Goal: Task Accomplishment & Management: Manage account settings

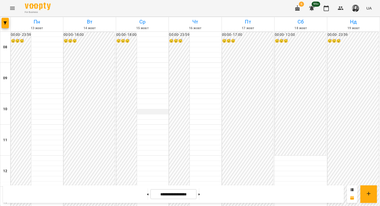
scroll to position [277, 0]
click at [6, 25] on button "button" at bounding box center [5, 23] width 7 height 10
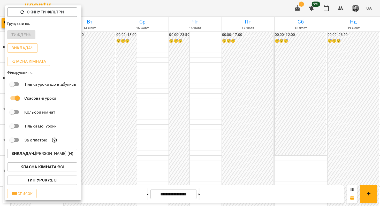
click at [34, 156] on b "Викладач :" at bounding box center [23, 153] width 24 height 5
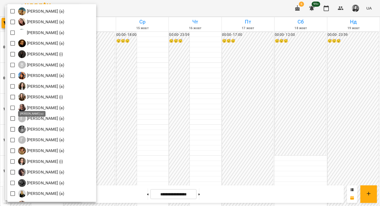
scroll to position [0, 0]
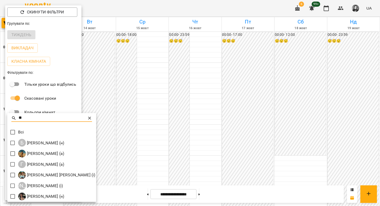
type input "**"
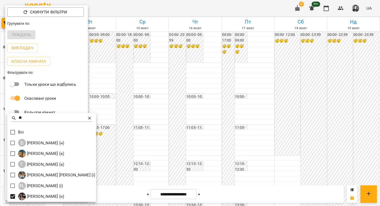
click at [108, 86] on div at bounding box center [190, 103] width 380 height 206
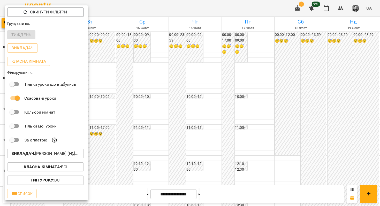
click at [108, 86] on div at bounding box center [190, 103] width 380 height 206
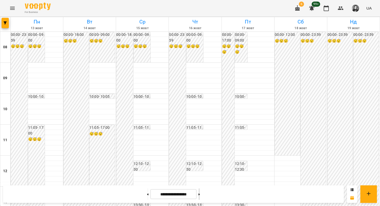
click at [200, 194] on icon at bounding box center [198, 194] width 1 height 2
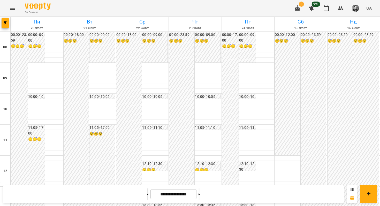
click at [147, 199] on button at bounding box center [147, 193] width 1 height 11
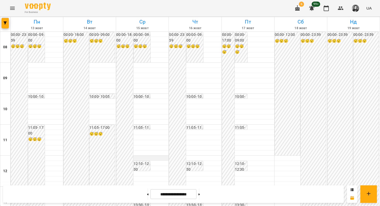
scroll to position [263, 0]
click at [3, 26] on button "button" at bounding box center [5, 23] width 7 height 10
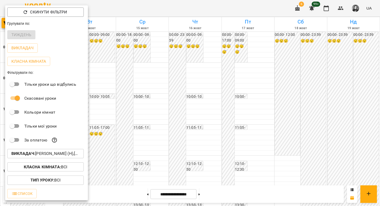
click at [16, 158] on button "Викладач : [PERSON_NAME] (н),[PERSON_NAME] (н)" at bounding box center [45, 153] width 76 height 9
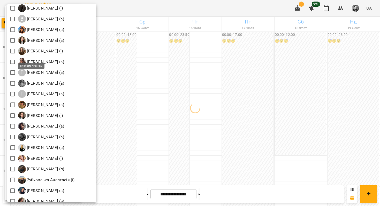
scroll to position [0, 0]
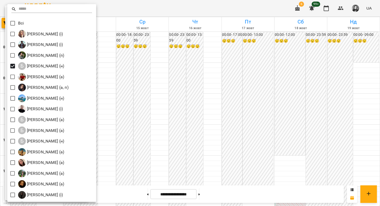
click at [210, 48] on div at bounding box center [190, 103] width 380 height 206
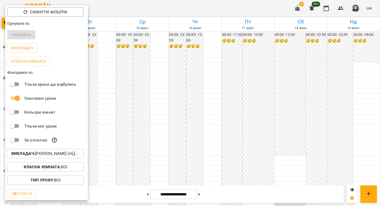
click at [210, 48] on div at bounding box center [190, 103] width 380 height 206
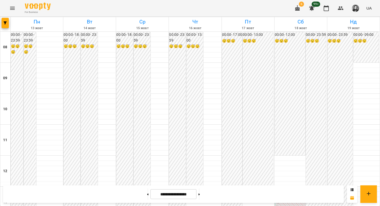
scroll to position [301, 0]
click at [200, 199] on button at bounding box center [198, 193] width 1 height 11
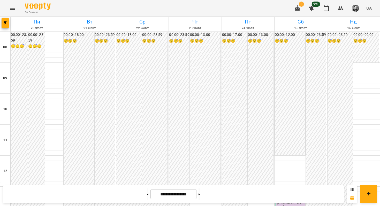
scroll to position [280, 0]
click at [147, 193] on button at bounding box center [147, 193] width 1 height 11
type input "**********"
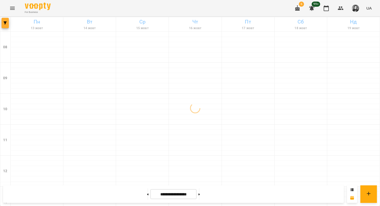
click at [7, 25] on button "button" at bounding box center [5, 23] width 7 height 10
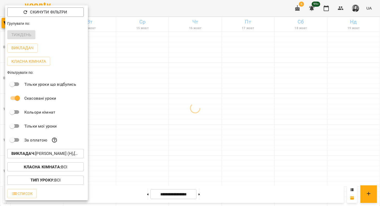
click at [48, 155] on p "Викладач : [PERSON_NAME] (н),[PERSON_NAME] (н)" at bounding box center [45, 154] width 68 height 6
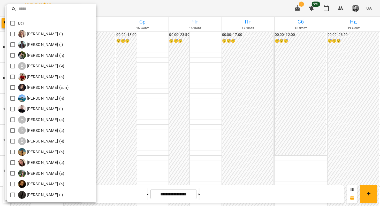
click at [40, 11] on input "text" at bounding box center [56, 8] width 74 height 7
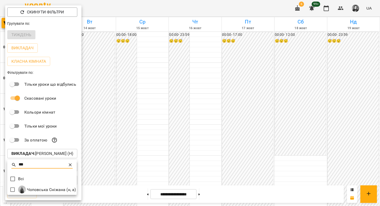
type input "***"
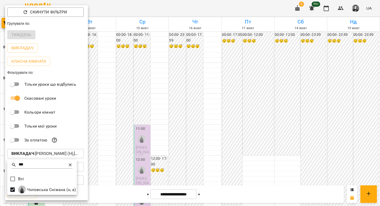
click at [133, 158] on div at bounding box center [190, 103] width 380 height 206
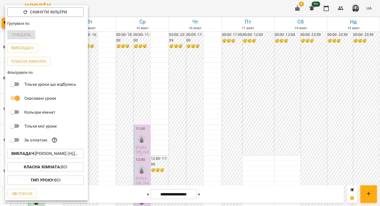
click at [133, 158] on div "*** Всі [PERSON_NAME] (н, а)" at bounding box center [190, 103] width 380 height 206
click at [133, 158] on div at bounding box center [190, 103] width 380 height 206
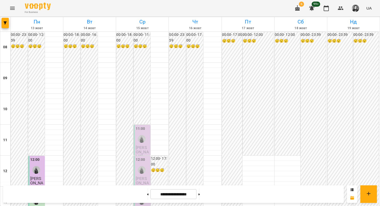
scroll to position [246, 0]
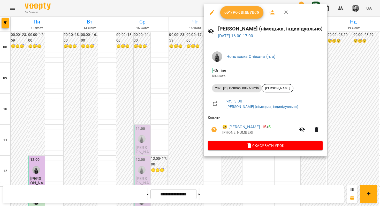
click at [188, 68] on div at bounding box center [190, 103] width 380 height 206
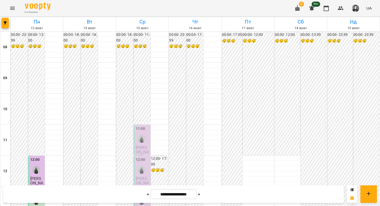
scroll to position [0, 0]
click at [1, 21] on div at bounding box center [5, 24] width 10 height 14
click at [4, 21] on icon "button" at bounding box center [5, 22] width 3 height 3
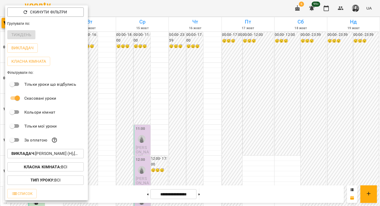
click at [18, 158] on button "Викладач : [PERSON_NAME] (н),[PERSON_NAME] (н, а)" at bounding box center [45, 153] width 76 height 9
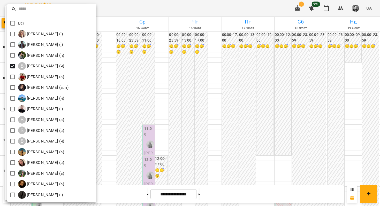
click at [175, 78] on div at bounding box center [190, 103] width 380 height 206
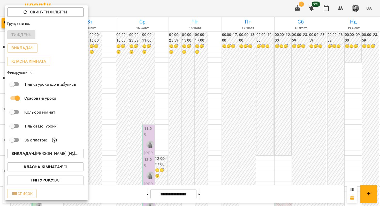
click at [175, 78] on div at bounding box center [190, 103] width 380 height 206
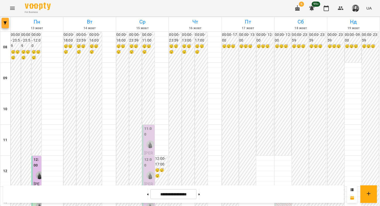
click at [6, 26] on button "button" at bounding box center [5, 23] width 7 height 10
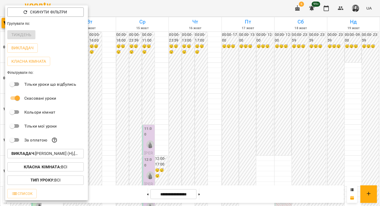
click at [27, 158] on button "Викладач : [PERSON_NAME] (н),[PERSON_NAME] (н),[PERSON_NAME] (н, а)" at bounding box center [45, 153] width 76 height 9
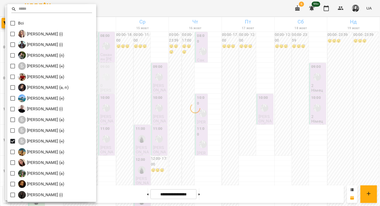
click at [163, 45] on div at bounding box center [190, 103] width 380 height 206
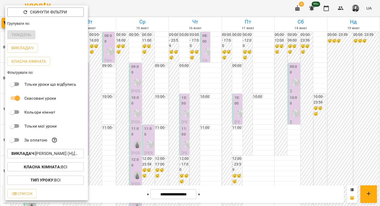
click at [163, 45] on div at bounding box center [190, 103] width 380 height 206
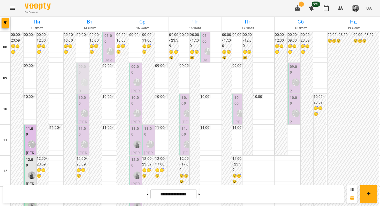
click at [184, 109] on div "[PERSON_NAME] (н)" at bounding box center [187, 113] width 12 height 12
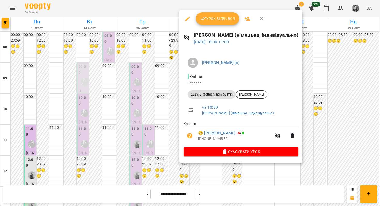
click at [156, 129] on div at bounding box center [190, 103] width 380 height 206
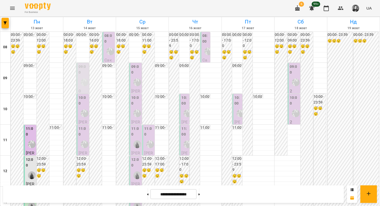
click at [202, 58] on span "Саканян [PERSON_NAME]" at bounding box center [205, 80] width 6 height 45
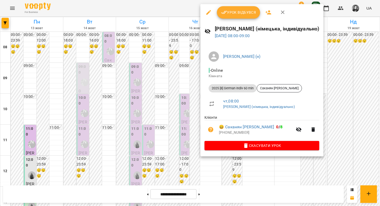
click at [167, 91] on div at bounding box center [190, 103] width 380 height 206
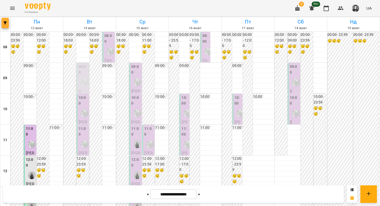
click at [2, 24] on span "button" at bounding box center [5, 22] width 7 height 3
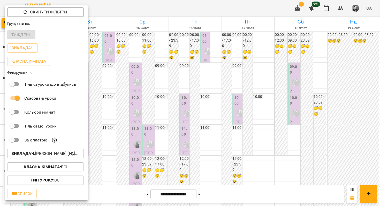
click at [20, 154] on b "Викладач :" at bounding box center [23, 153] width 24 height 5
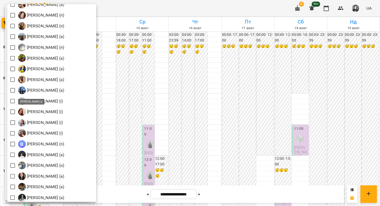
scroll to position [492, 0]
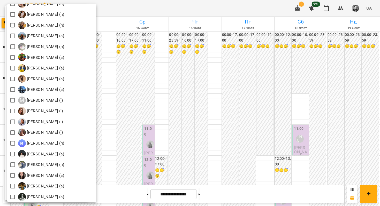
click at [162, 96] on div at bounding box center [190, 103] width 380 height 206
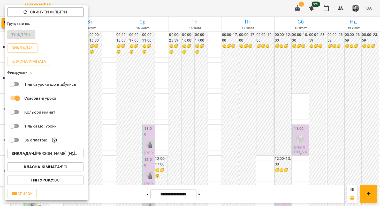
click at [162, 96] on div at bounding box center [190, 103] width 380 height 206
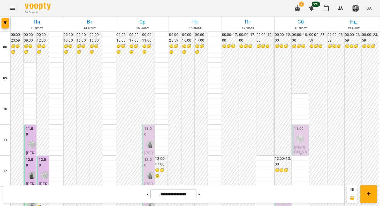
scroll to position [59, 0]
click at [304, 133] on div "[PERSON_NAME] (н)" at bounding box center [300, 139] width 12 height 12
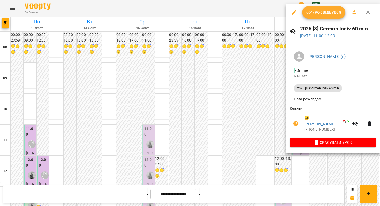
click at [240, 132] on div at bounding box center [190, 103] width 380 height 206
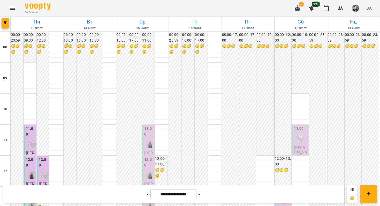
scroll to position [246, 0]
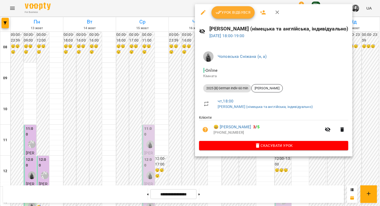
click at [166, 140] on div at bounding box center [190, 103] width 380 height 206
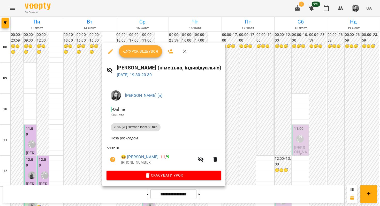
click at [86, 148] on div at bounding box center [190, 103] width 380 height 206
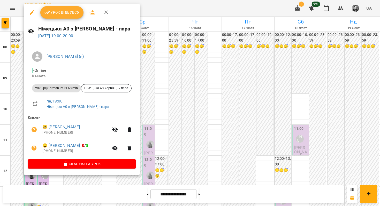
click at [176, 89] on div at bounding box center [190, 103] width 380 height 206
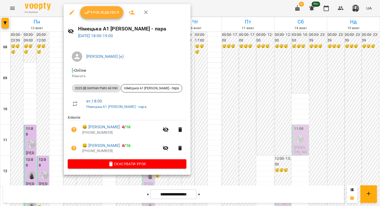
click at [216, 81] on div at bounding box center [190, 103] width 380 height 206
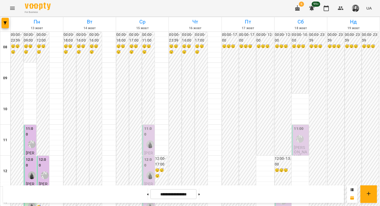
scroll to position [230, 0]
click at [5, 27] on button "button" at bounding box center [5, 23] width 7 height 10
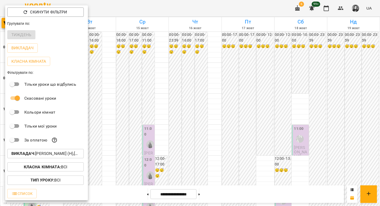
click at [34, 156] on b "Викладач :" at bounding box center [23, 153] width 24 height 5
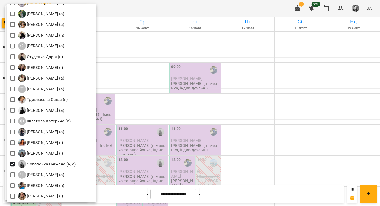
scroll to position [750, 0]
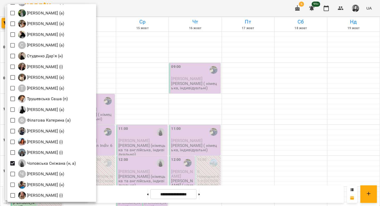
click at [164, 138] on div at bounding box center [190, 103] width 380 height 206
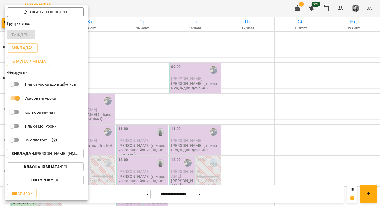
click at [164, 138] on div at bounding box center [190, 103] width 380 height 206
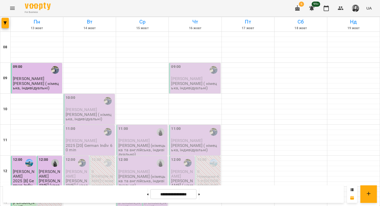
scroll to position [6, 0]
click at [4, 26] on button "button" at bounding box center [5, 23] width 7 height 10
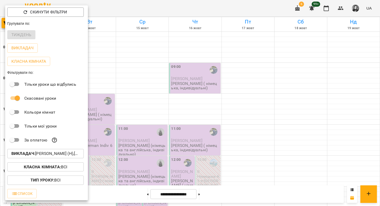
click at [37, 155] on p "Викладач : [PERSON_NAME] (н),[PERSON_NAME] (н),[PERSON_NAME] (н),[PERSON_NAME] …" at bounding box center [45, 154] width 68 height 6
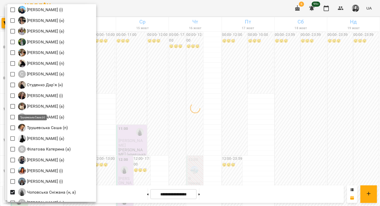
scroll to position [722, 0]
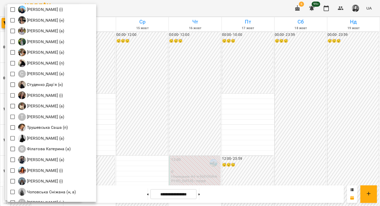
click at [147, 108] on div at bounding box center [190, 103] width 380 height 206
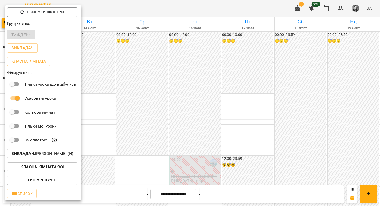
click at [147, 108] on div at bounding box center [190, 103] width 380 height 206
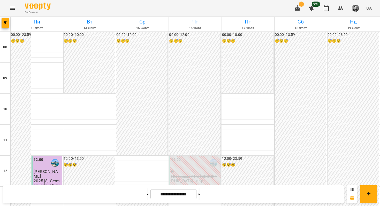
scroll to position [0, 0]
click at [200, 195] on button at bounding box center [198, 193] width 1 height 11
type input "**********"
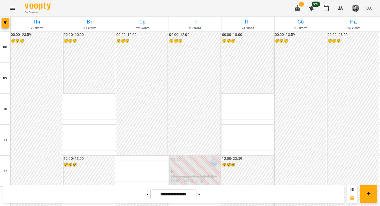
scroll to position [63, 0]
click at [2, 22] on span "button" at bounding box center [5, 22] width 7 height 3
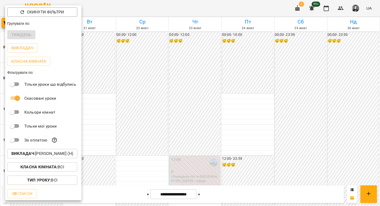
click at [50, 153] on p "Викладач : [PERSON_NAME] (н)" at bounding box center [42, 154] width 62 height 6
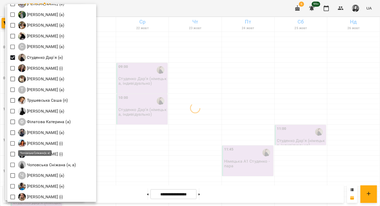
scroll to position [750, 0]
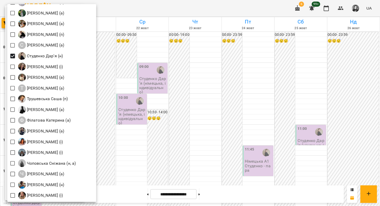
click at [187, 102] on div at bounding box center [190, 103] width 380 height 206
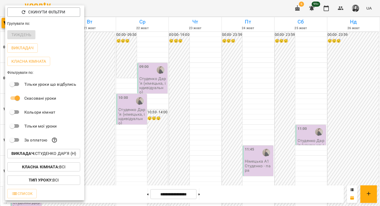
click at [187, 102] on div at bounding box center [190, 103] width 380 height 206
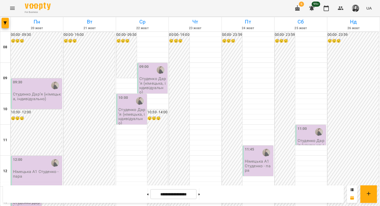
scroll to position [314, 0]
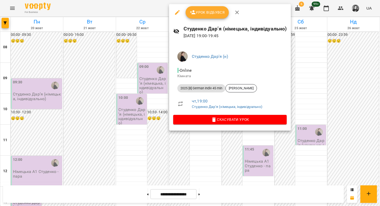
click at [151, 75] on div at bounding box center [190, 103] width 380 height 206
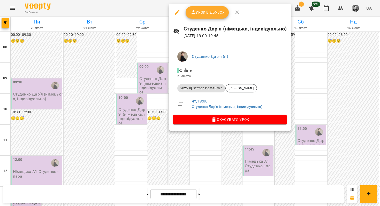
click at [84, 31] on div at bounding box center [190, 103] width 380 height 206
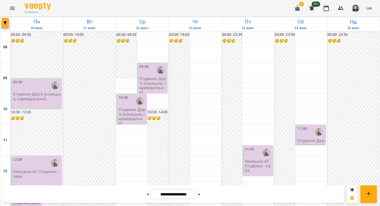
click at [5, 23] on icon "button" at bounding box center [5, 22] width 3 height 3
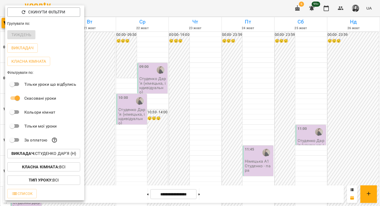
click at [35, 154] on b "Викладач :" at bounding box center [23, 153] width 24 height 5
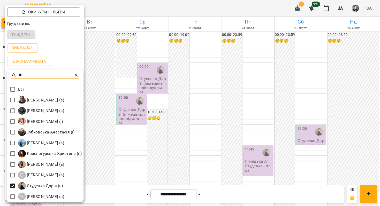
type input "**"
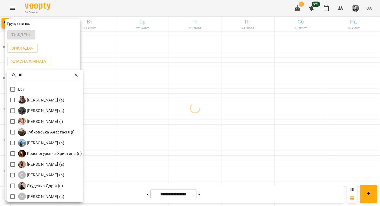
click at [79, 75] on icon at bounding box center [76, 75] width 5 height 5
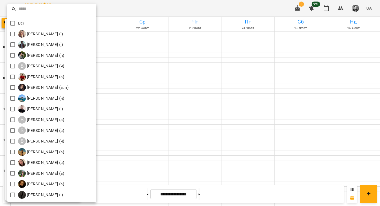
click at [58, 7] on input "text" at bounding box center [56, 8] width 74 height 7
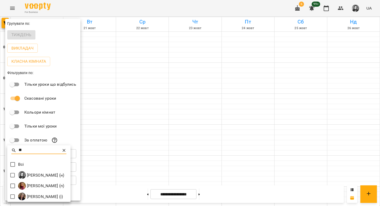
type input "**"
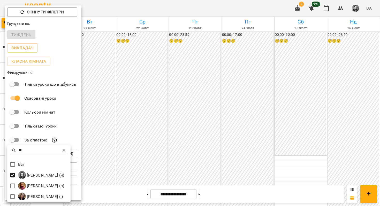
click at [148, 101] on div at bounding box center [190, 103] width 380 height 206
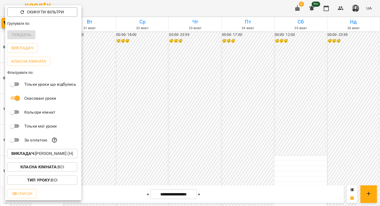
click at [148, 101] on div at bounding box center [190, 103] width 380 height 206
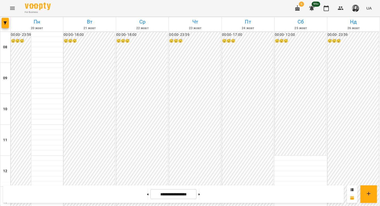
scroll to position [118, 0]
click at [147, 190] on button at bounding box center [147, 193] width 1 height 11
type input "**********"
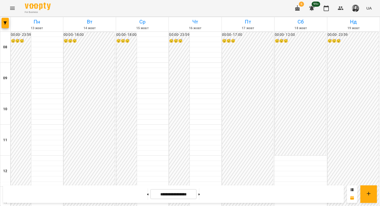
scroll to position [231, 0]
